Goal: Task Accomplishment & Management: Manage account settings

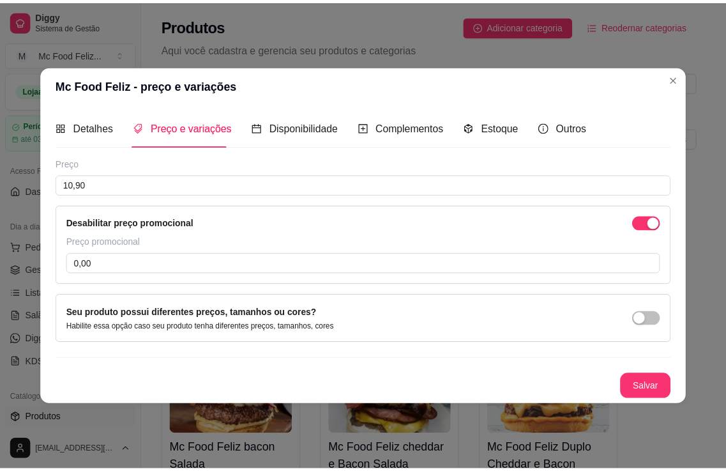
scroll to position [192, 0]
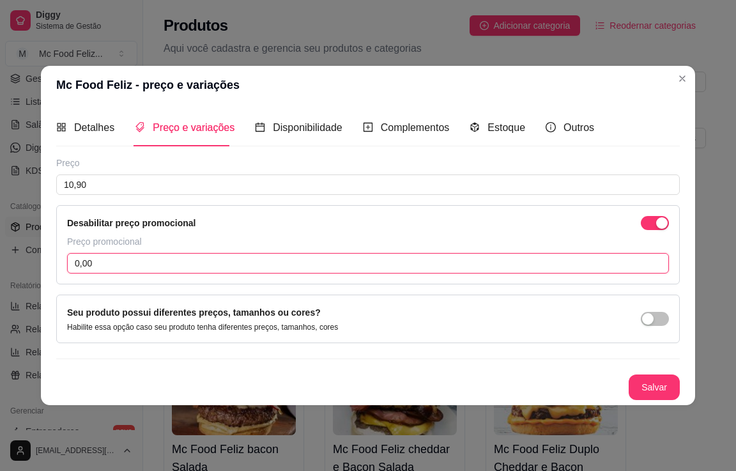
click at [176, 265] on input "0,00" at bounding box center [368, 263] width 602 height 20
type input "10,00"
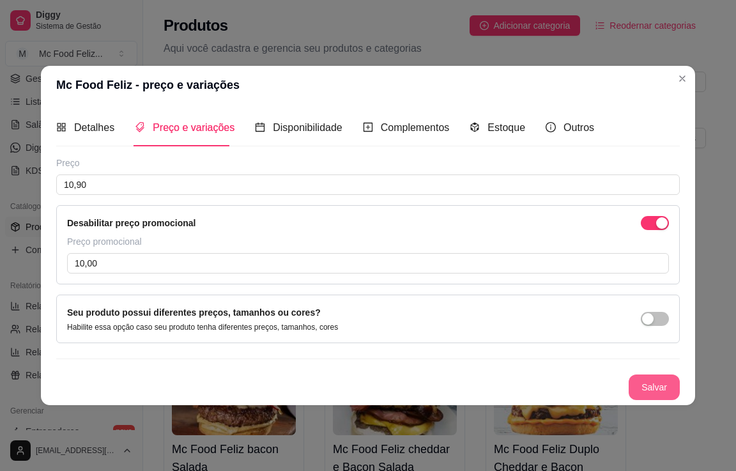
click at [645, 383] on button "Salvar" at bounding box center [653, 387] width 51 height 26
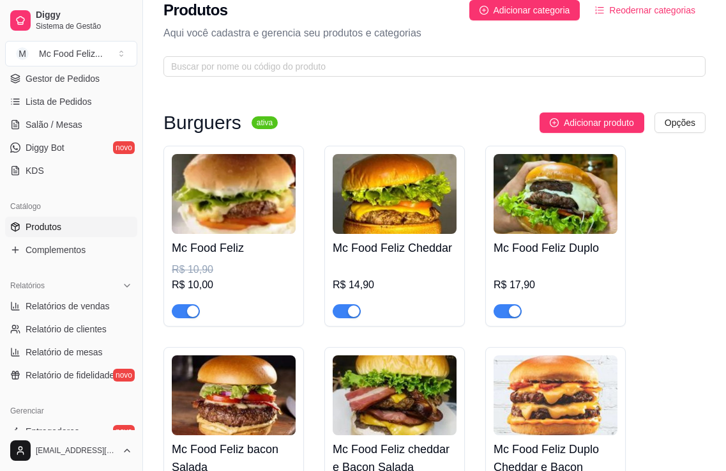
scroll to position [0, 0]
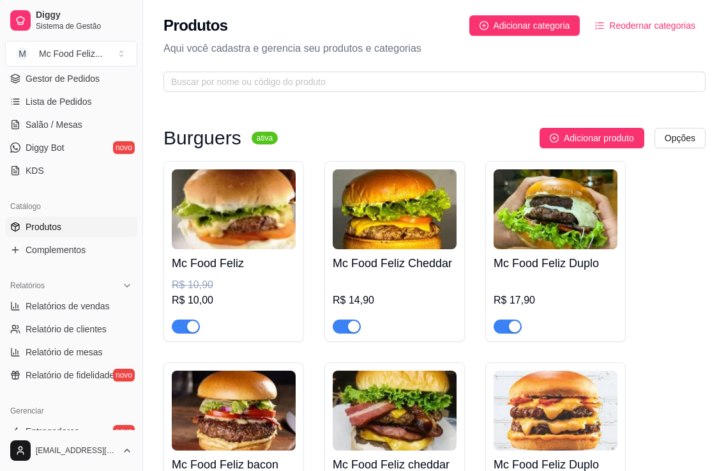
click at [386, 301] on div "R$ 14,90" at bounding box center [395, 299] width 124 height 15
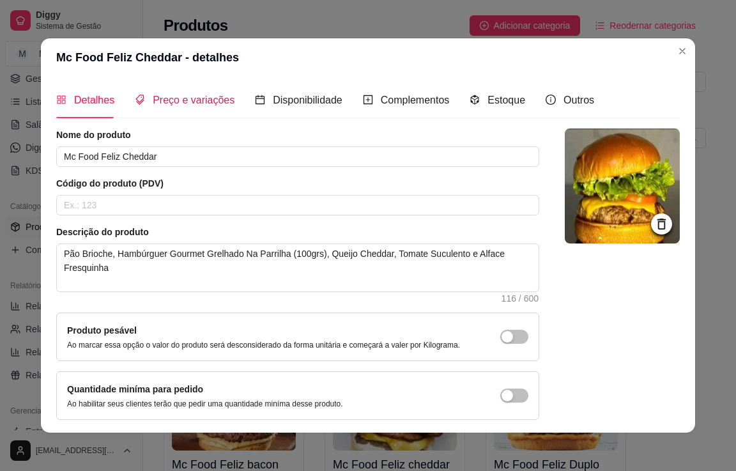
click at [199, 100] on span "Preço e variações" at bounding box center [194, 100] width 82 height 11
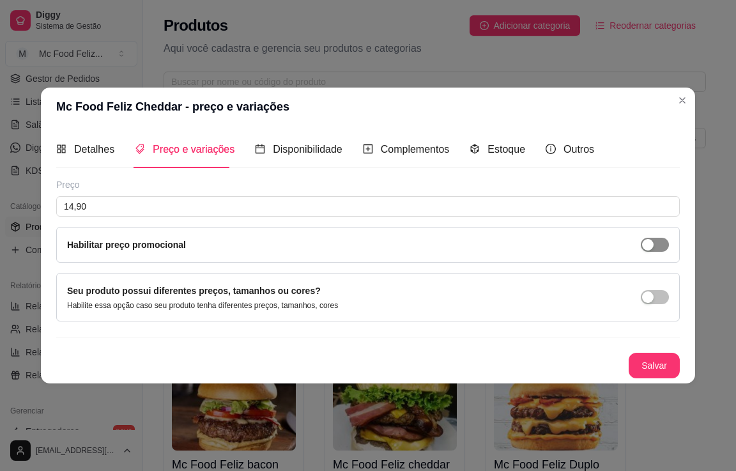
click at [646, 246] on div "button" at bounding box center [647, 244] width 11 height 11
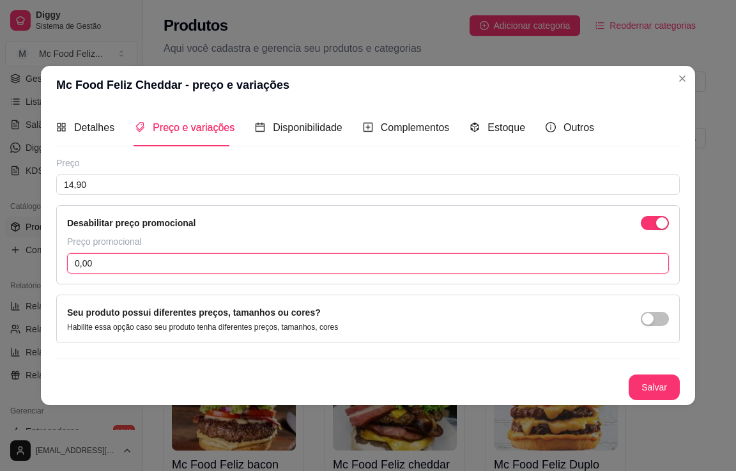
click at [138, 263] on input "0,00" at bounding box center [368, 263] width 602 height 20
type input "14,00"
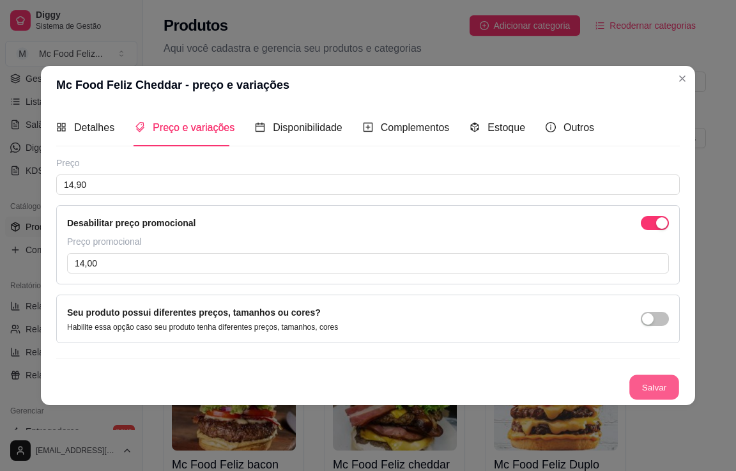
click at [649, 387] on button "Salvar" at bounding box center [654, 386] width 50 height 25
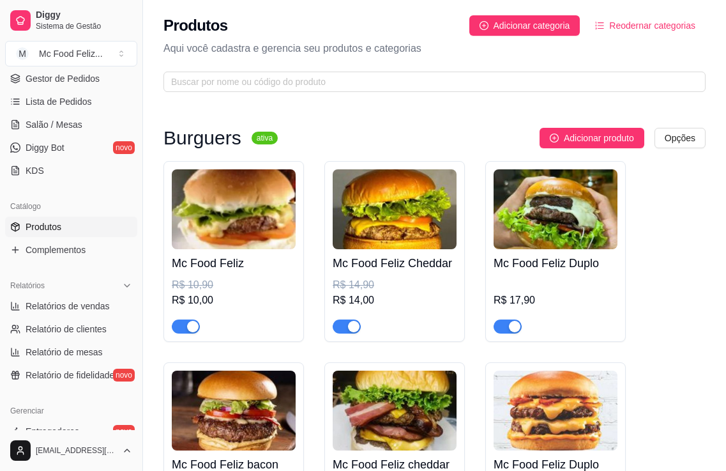
click at [238, 272] on div "Mc Food Feliz R$ 10,90 R$ 10,00" at bounding box center [234, 291] width 124 height 84
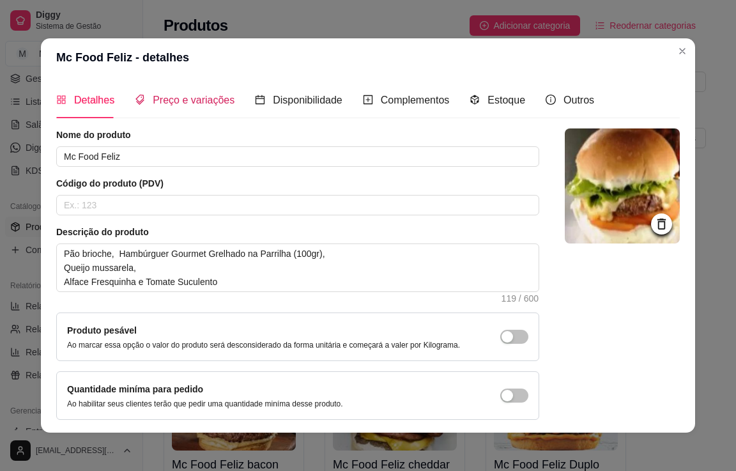
click at [208, 102] on span "Preço e variações" at bounding box center [194, 100] width 82 height 11
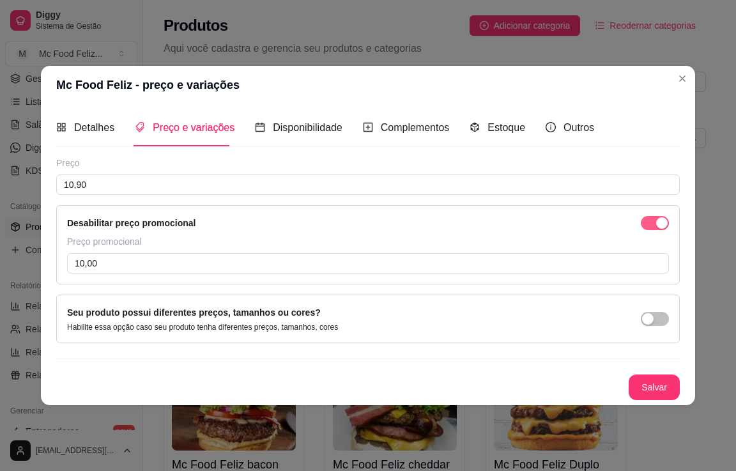
click at [656, 225] on div "button" at bounding box center [661, 222] width 11 height 11
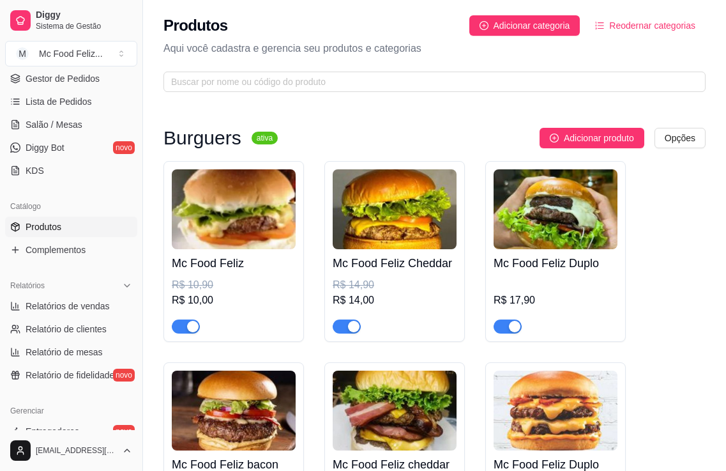
click at [413, 236] on img at bounding box center [395, 209] width 124 height 80
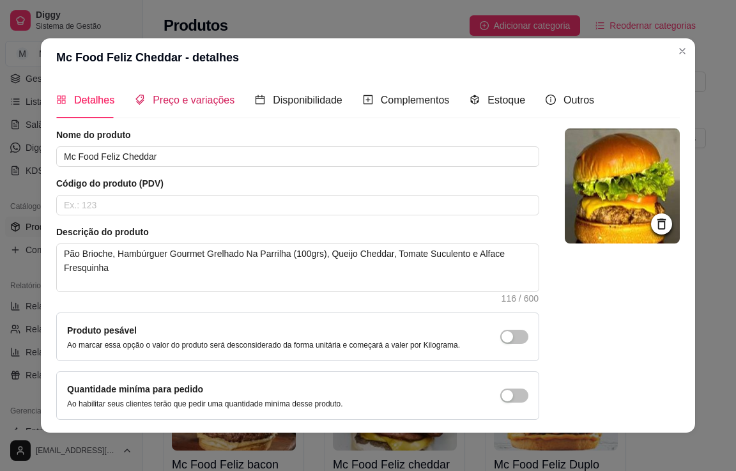
click at [183, 102] on span "Preço e variações" at bounding box center [194, 100] width 82 height 11
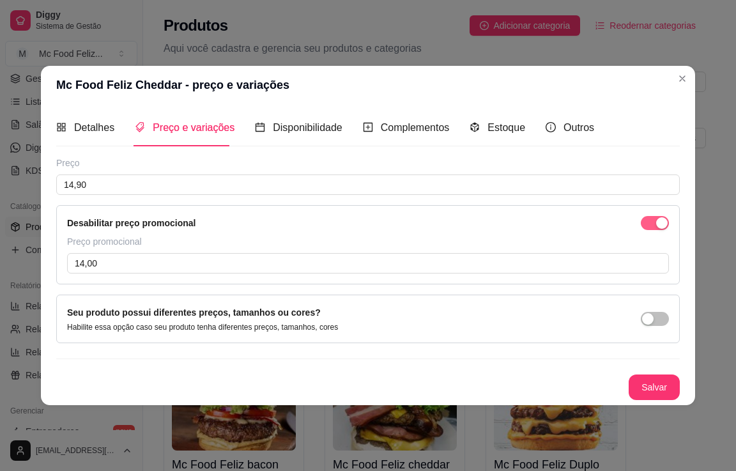
click at [658, 223] on div "button" at bounding box center [661, 222] width 11 height 11
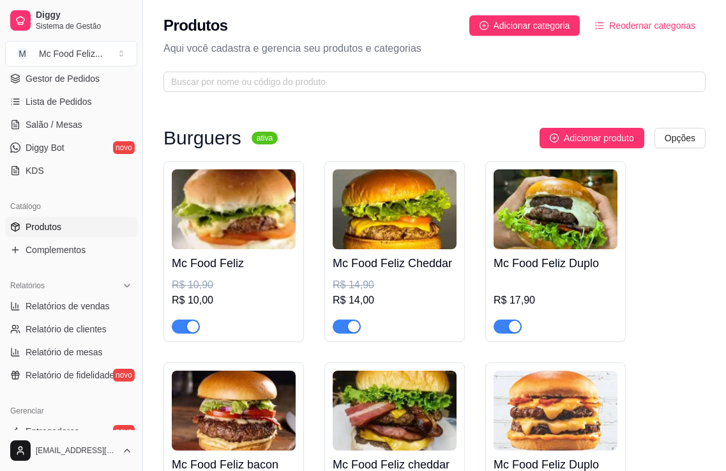
click at [227, 291] on div "R$ 10,90" at bounding box center [234, 284] width 124 height 15
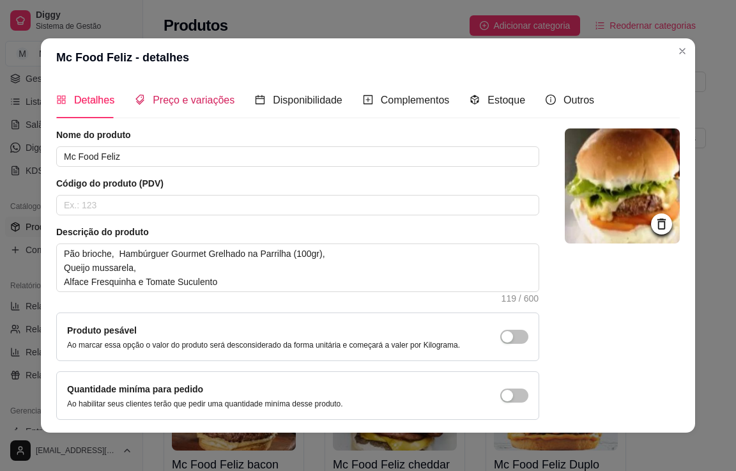
click at [179, 102] on span "Preço e variações" at bounding box center [194, 100] width 82 height 11
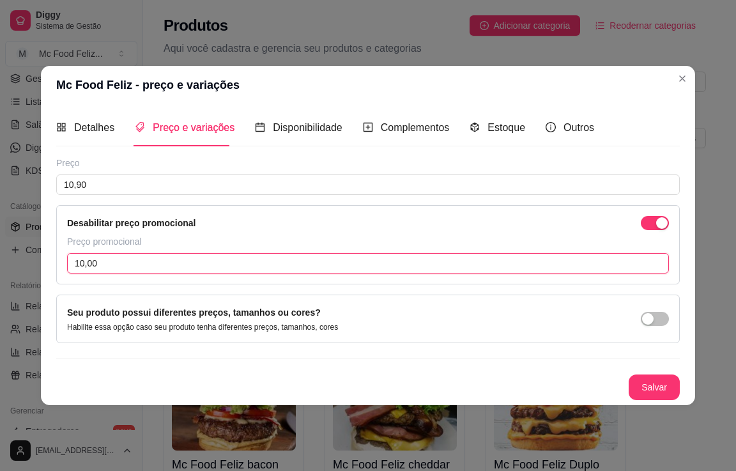
click at [140, 266] on input "10,00" at bounding box center [368, 263] width 602 height 20
type input "0,00"
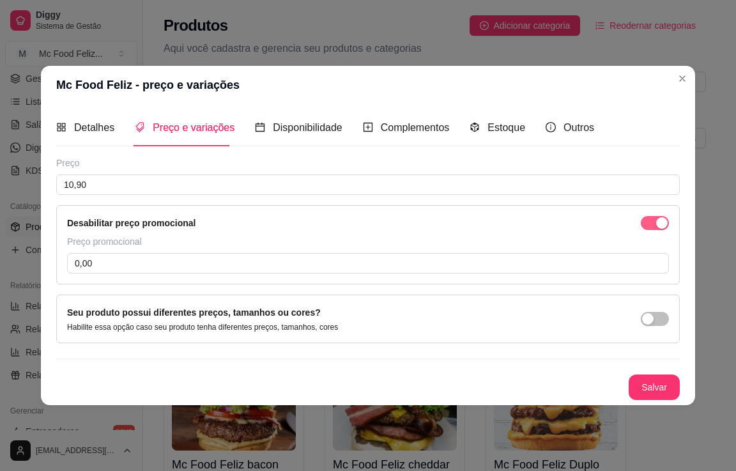
click at [662, 223] on div "button" at bounding box center [661, 222] width 11 height 11
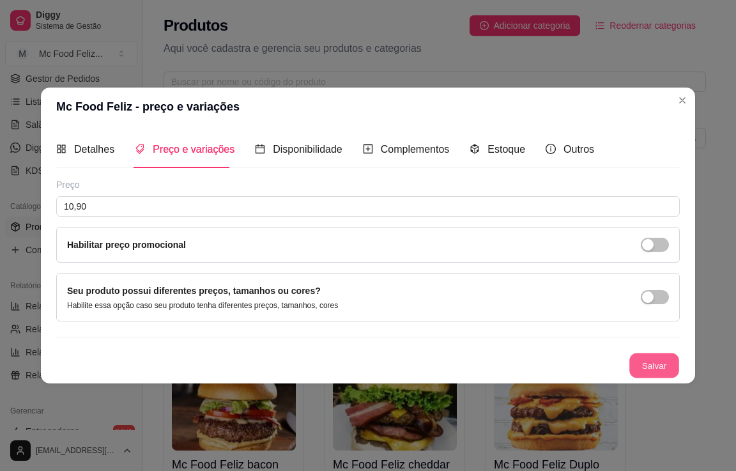
click at [660, 368] on button "Salvar" at bounding box center [654, 364] width 50 height 25
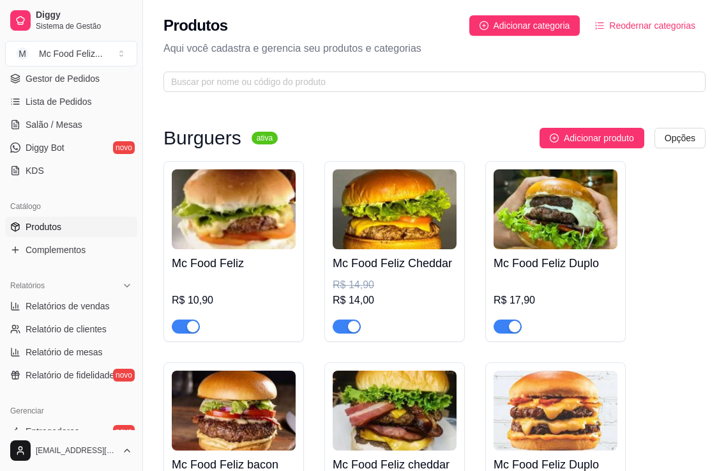
click at [386, 276] on div "Mc Food Feliz Cheddar R$ 14,90 R$ 14,00" at bounding box center [395, 291] width 124 height 84
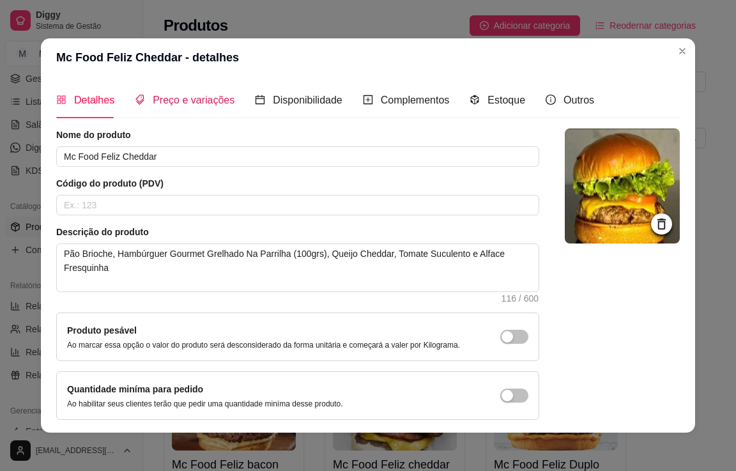
click at [161, 99] on span "Preço e variações" at bounding box center [194, 100] width 82 height 11
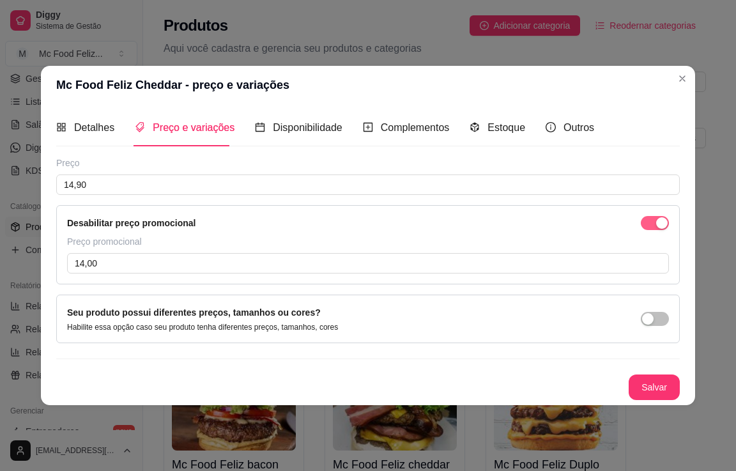
click at [656, 219] on div "button" at bounding box center [661, 222] width 11 height 11
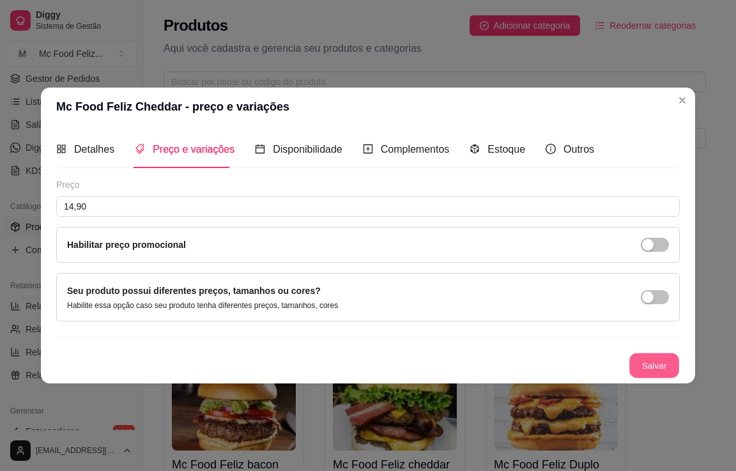
click at [655, 365] on button "Salvar" at bounding box center [654, 364] width 50 height 25
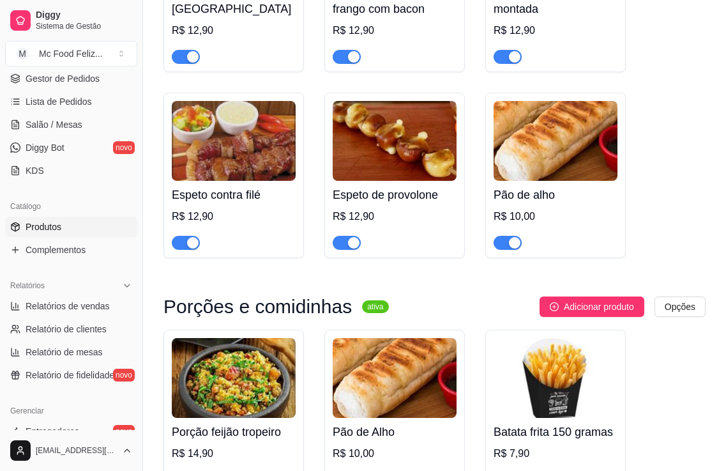
scroll to position [1114, 0]
